Goal: Information Seeking & Learning: Learn about a topic

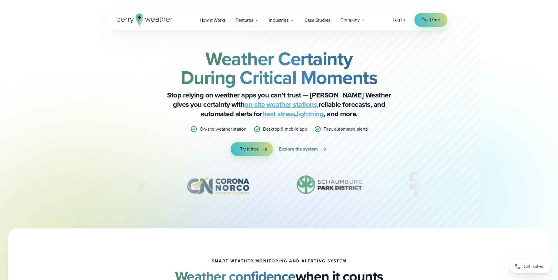
click at [257, 19] on icon at bounding box center [256, 20] width 5 height 5
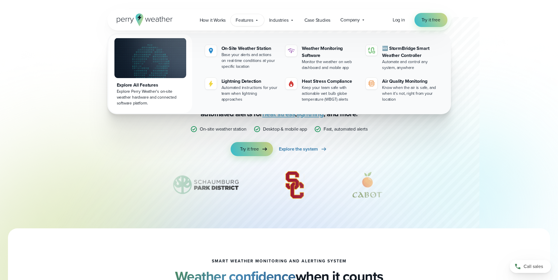
click at [81, 134] on div at bounding box center [267, 114] width 423 height 229
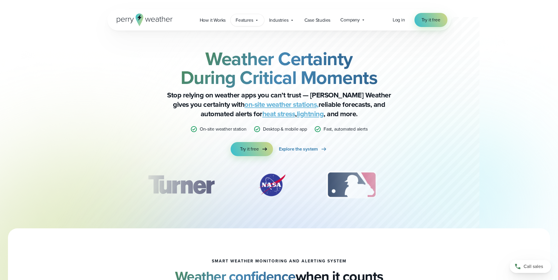
click at [256, 20] on icon at bounding box center [257, 20] width 2 height 1
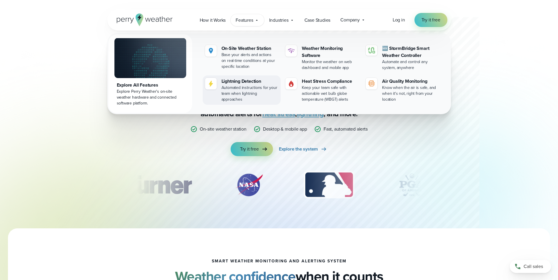
click at [238, 86] on div "Automated instructions for your team when lightning approaches" at bounding box center [249, 94] width 57 height 18
